Goal: Information Seeking & Learning: Find specific fact

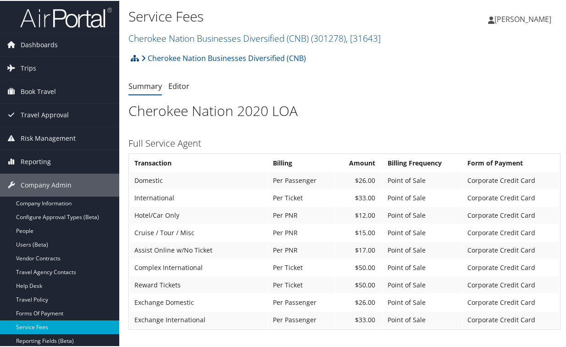
click at [25, 161] on span "Reporting" at bounding box center [36, 160] width 30 height 23
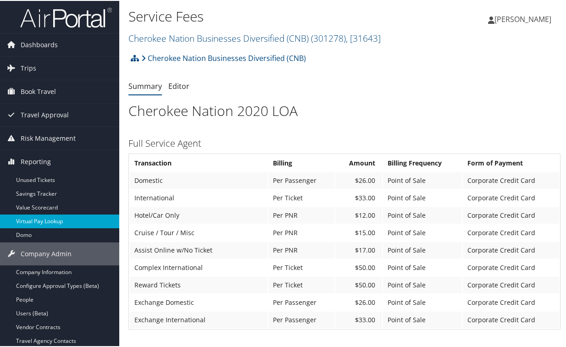
click at [50, 220] on link "Virtual Pay Lookup" at bounding box center [59, 221] width 119 height 14
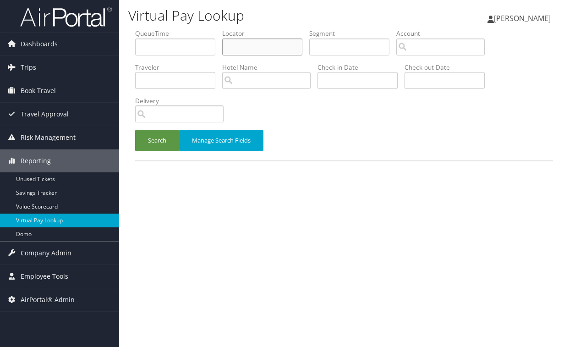
click at [239, 44] on input "text" at bounding box center [262, 47] width 80 height 17
paste input "CEADKI"
type input "CEADKI"
click at [160, 141] on button "Search" at bounding box center [157, 141] width 44 height 22
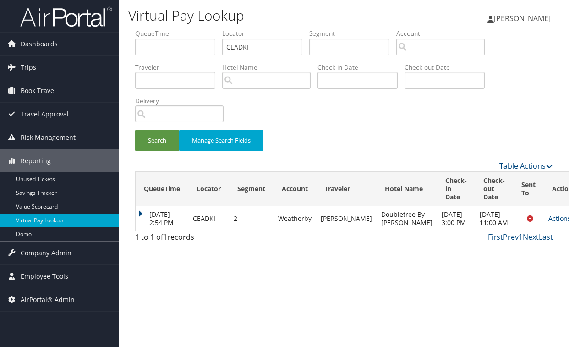
click at [404, 145] on div "Search Manage Search Fields" at bounding box center [344, 145] width 432 height 31
click at [271, 272] on div "Virtual Pay Lookup [PERSON_NAME] [PERSON_NAME] My Settings Travel Agency Contac…" at bounding box center [344, 173] width 450 height 347
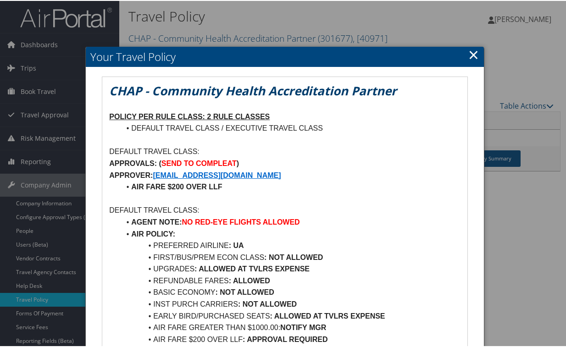
click at [151, 302] on li "INST PURCH CARRIERS : NOT ALLOWED" at bounding box center [290, 304] width 340 height 12
click at [258, 159] on p "APPROVALS: ( SEND TO COMPLEAT )" at bounding box center [284, 163] width 351 height 12
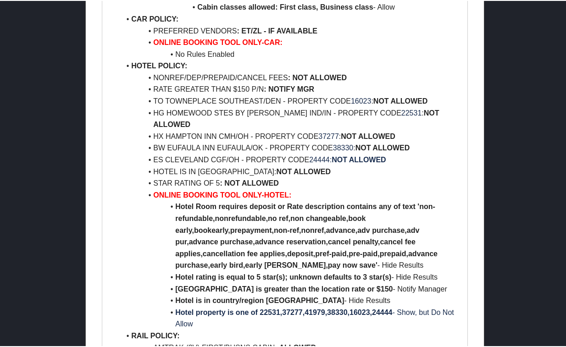
scroll to position [1420, 0]
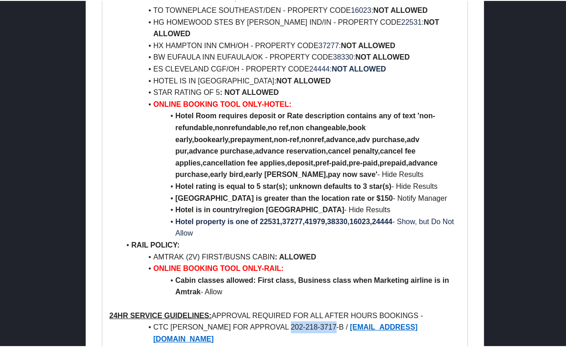
drag, startPoint x: 336, startPoint y: 258, endPoint x: 293, endPoint y: 257, distance: 43.1
click at [293, 320] on li "CTC [PERSON_NAME] FOR APPROVAL 202-218-3717-B / [EMAIL_ADDRESS][DOMAIN_NAME]" at bounding box center [290, 331] width 340 height 23
copy li "[PHONE_NUMBER]"
drag, startPoint x: 114, startPoint y: 121, endPoint x: 127, endPoint y: 44, distance: 78.2
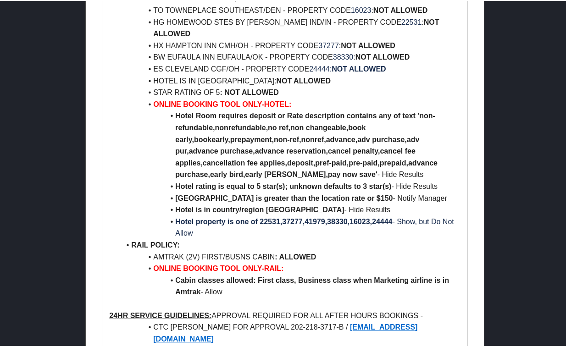
click at [114, 121] on ul "AIR POLICY: PREFERRED AIRLINE : UA FIRST/BUS/PREM ECON CLASS : ALLOWED REFUNDAB…" at bounding box center [284, 27] width 351 height 540
click at [118, 121] on ul "AIR POLICY: PREFERRED AIRLINE : UA FIRST/BUS/PREM ECON CLASS : ALLOWED REFUNDAB…" at bounding box center [284, 27] width 351 height 540
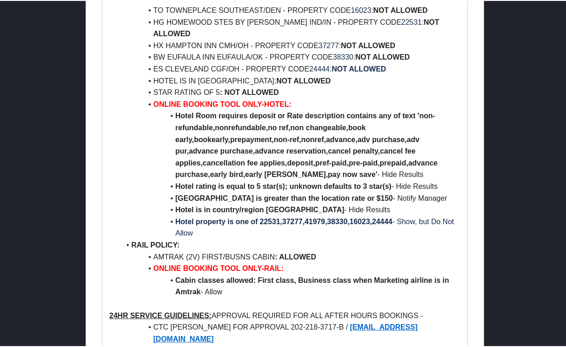
click at [146, 180] on li "Hotel rating is equal to 5 star(s); unknown defaults to 3 star(s) - Hide Results" at bounding box center [290, 186] width 340 height 12
